Goal: Information Seeking & Learning: Learn about a topic

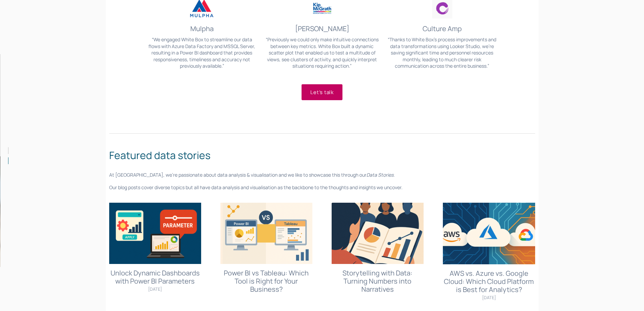
scroll to position [777, 0]
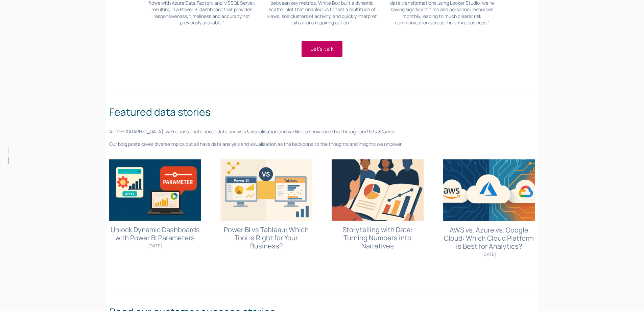
click at [271, 233] on link "Power BI vs Tableau: Which Tool is Right for Your Business?" at bounding box center [266, 237] width 85 height 25
